Goal: Entertainment & Leisure: Consume media (video, audio)

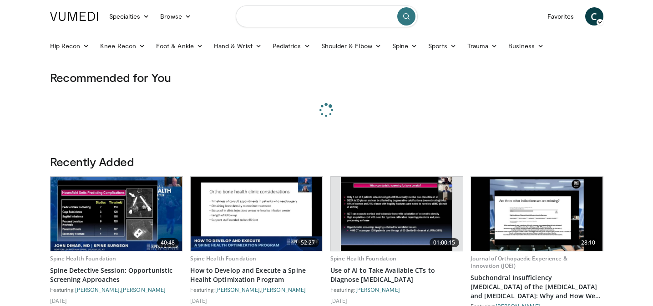
click at [311, 16] on input "Search topics, interventions" at bounding box center [327, 16] width 182 height 22
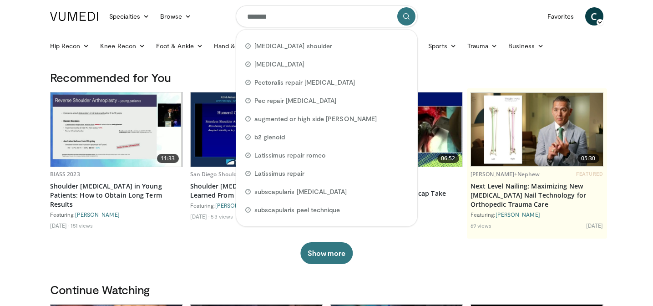
type input "*****"
click at [489, 267] on div "Recommended for You 11:33 BIASS 2023 Shoulder [MEDICAL_DATA] in Young Patients:…" at bounding box center [327, 176] width 565 height 212
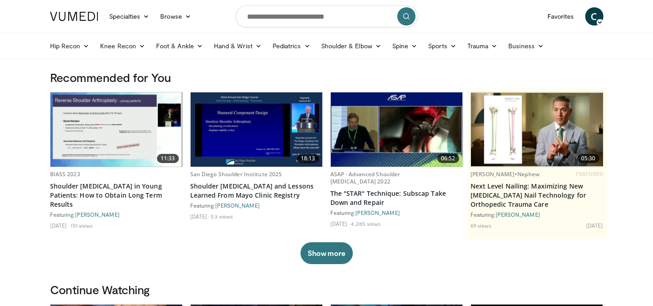
click at [250, 117] on img at bounding box center [257, 129] width 132 height 74
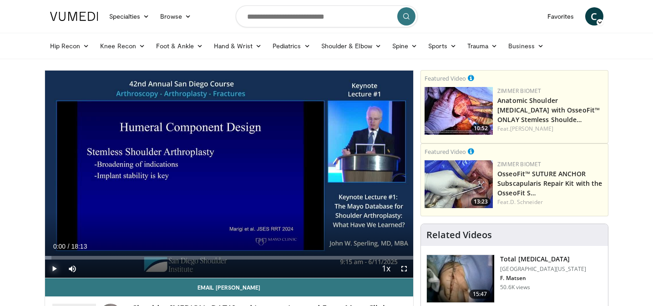
click at [52, 261] on span "Video Player" at bounding box center [54, 269] width 18 height 18
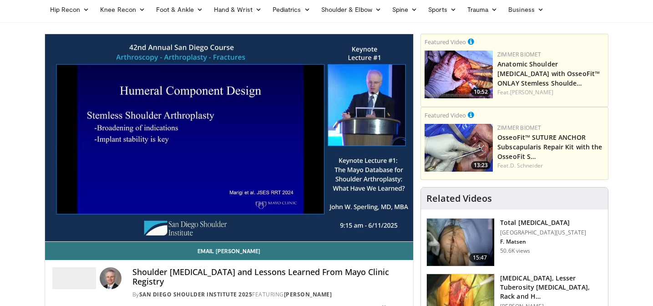
scroll to position [36, 0]
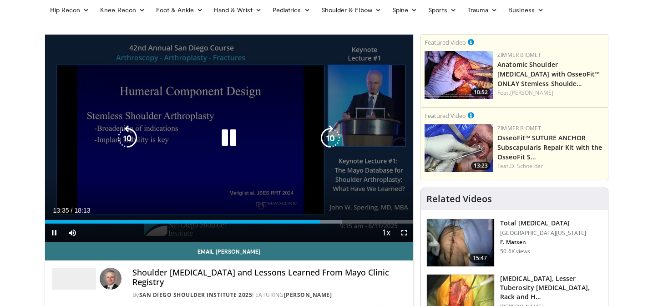
click at [234, 136] on icon "Video Player" at bounding box center [229, 138] width 26 height 26
